Goal: Check status: Check status

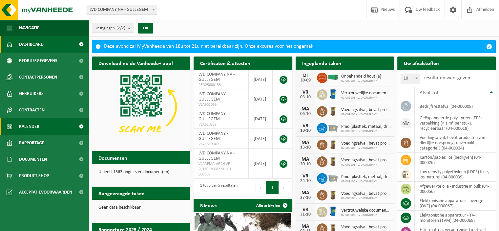
click at [32, 130] on span "Kalender" at bounding box center [29, 126] width 20 height 16
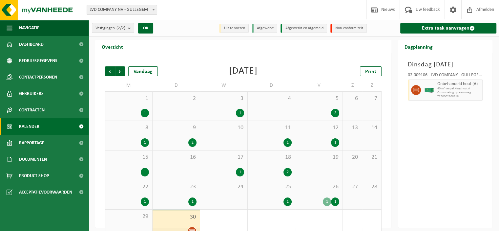
scroll to position [14, 0]
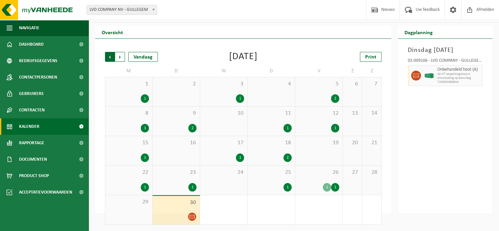
click at [122, 57] on span "Volgende" at bounding box center [120, 57] width 10 height 10
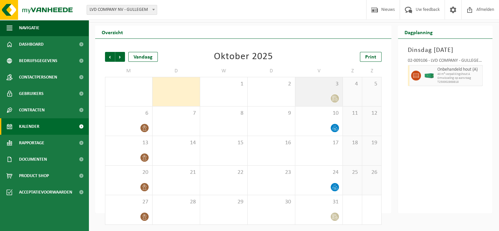
click at [334, 96] on icon at bounding box center [334, 99] width 4 height 6
